Goal: Task Accomplishment & Management: Use online tool/utility

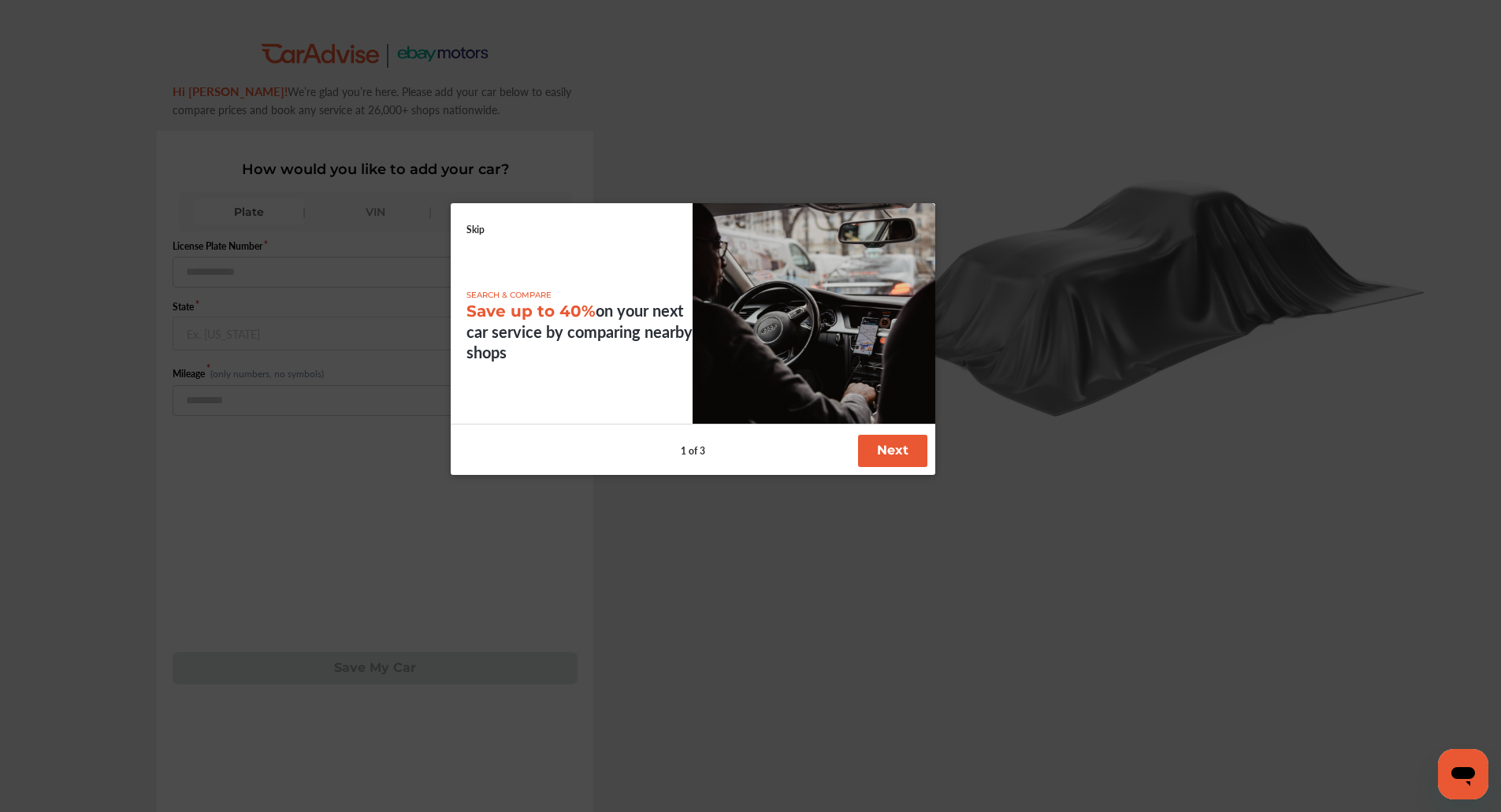
click at [477, 233] on link "Skip" at bounding box center [476, 230] width 18 height 13
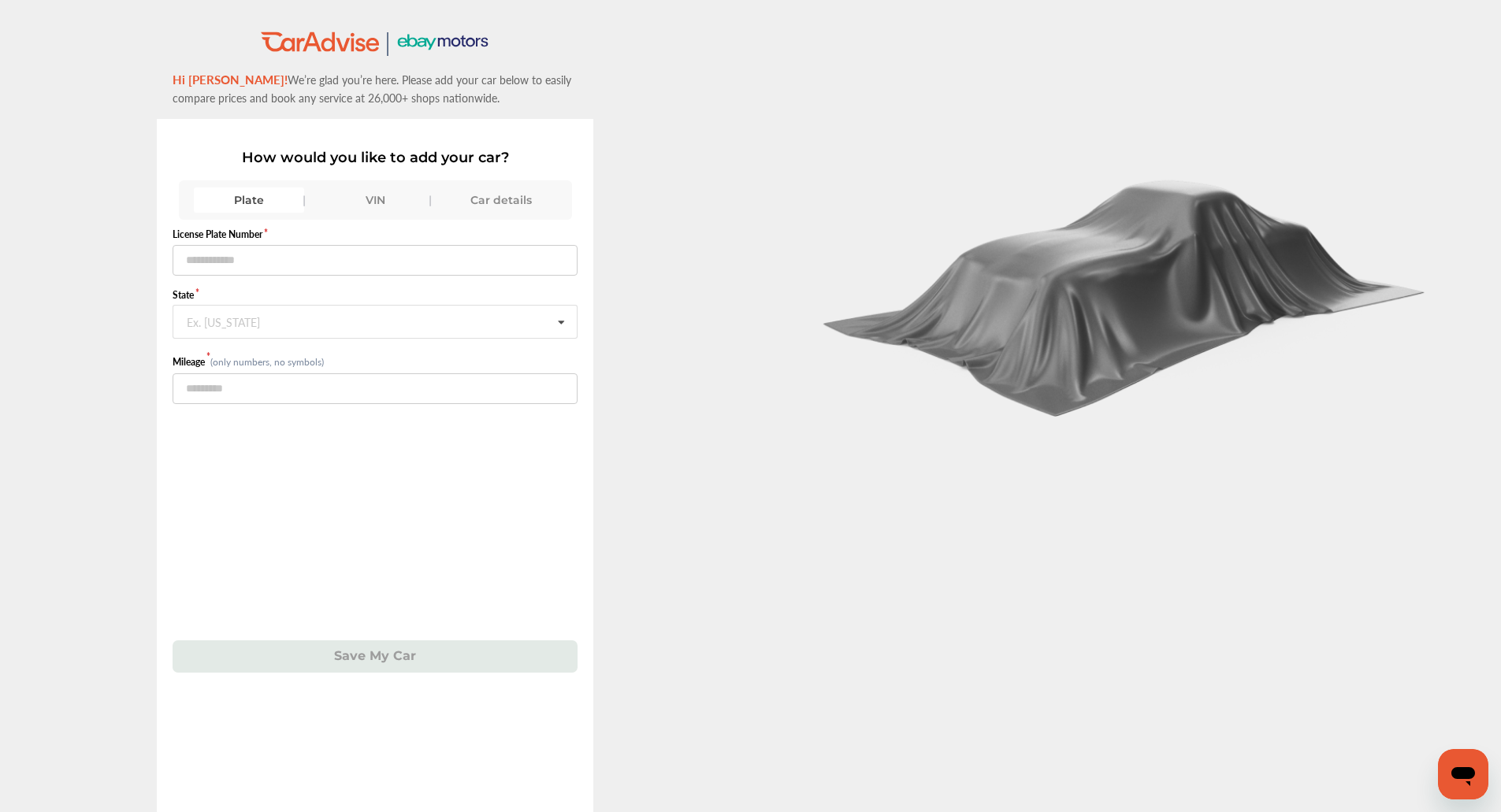
click at [364, 208] on div "VIN" at bounding box center [374, 200] width 110 height 25
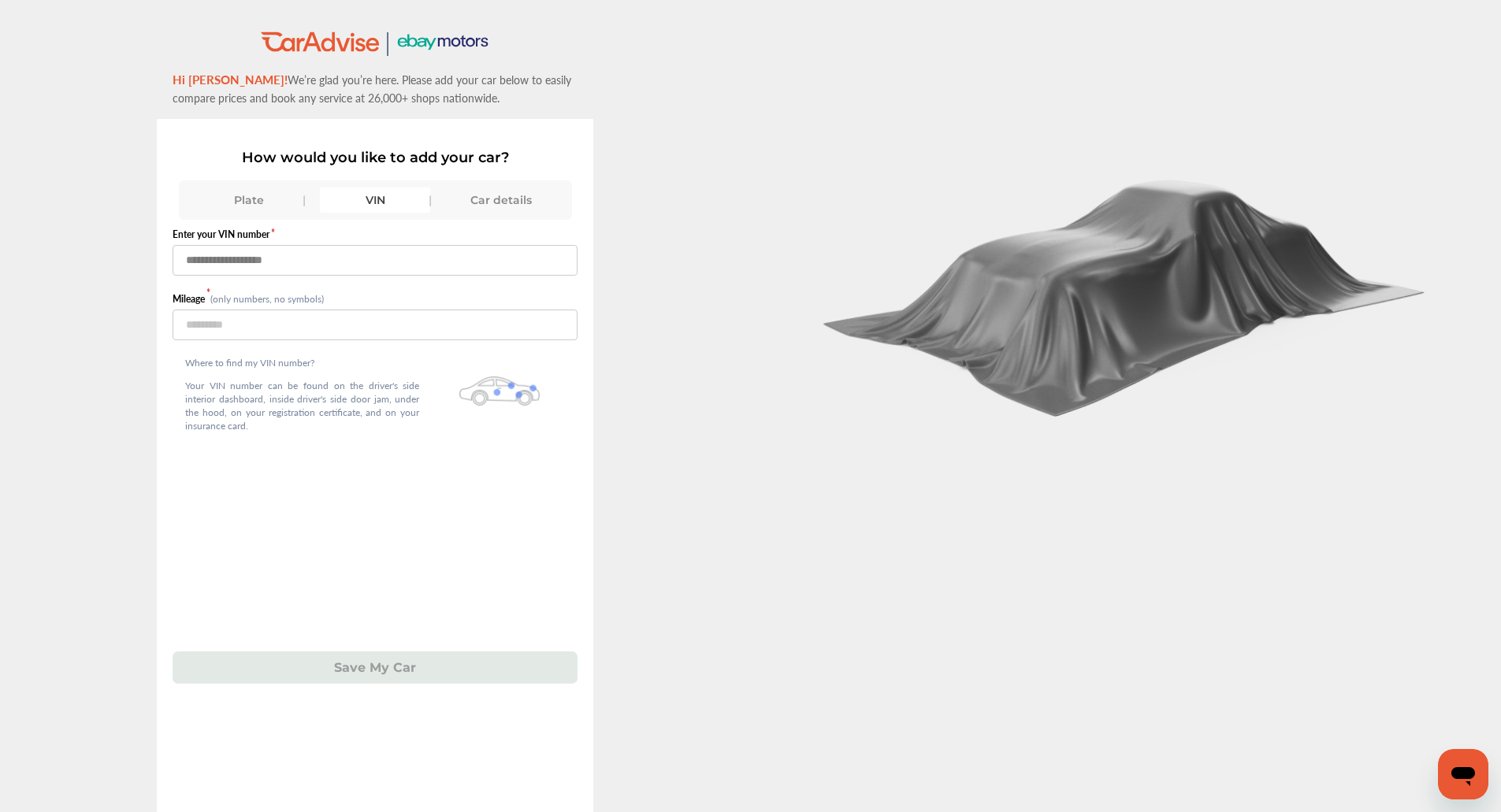
click at [326, 264] on input "text" at bounding box center [375, 260] width 405 height 31
click at [779, 239] on div at bounding box center [1126, 440] width 751 height 882
